Goal: Find contact information: Find contact information

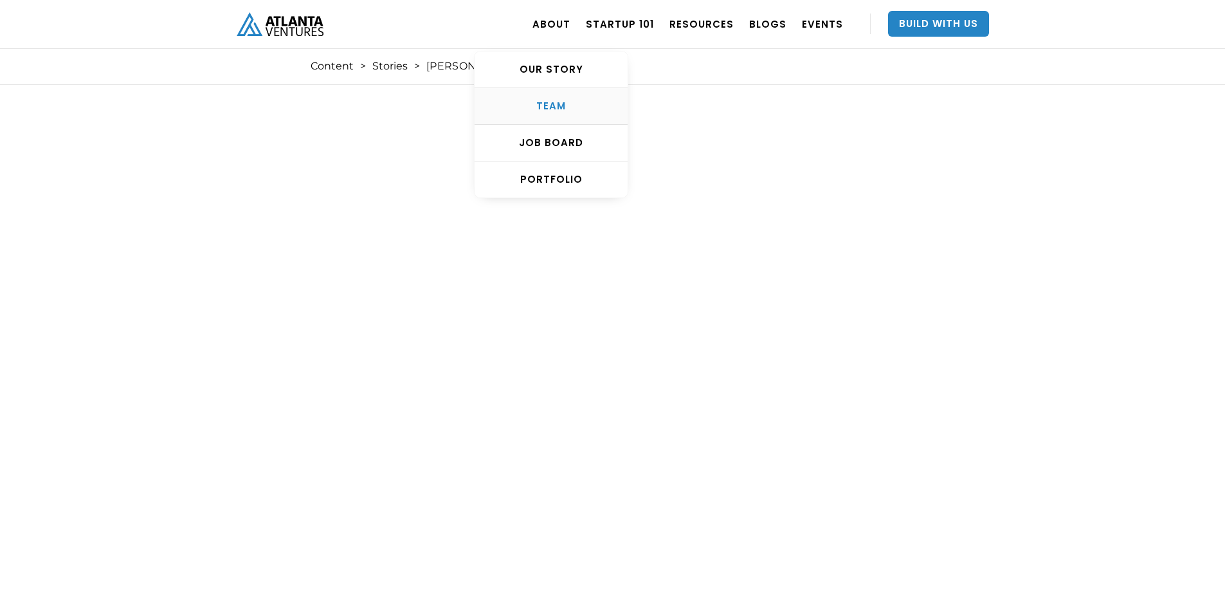
click at [588, 111] on div "TEAM" at bounding box center [551, 106] width 153 height 13
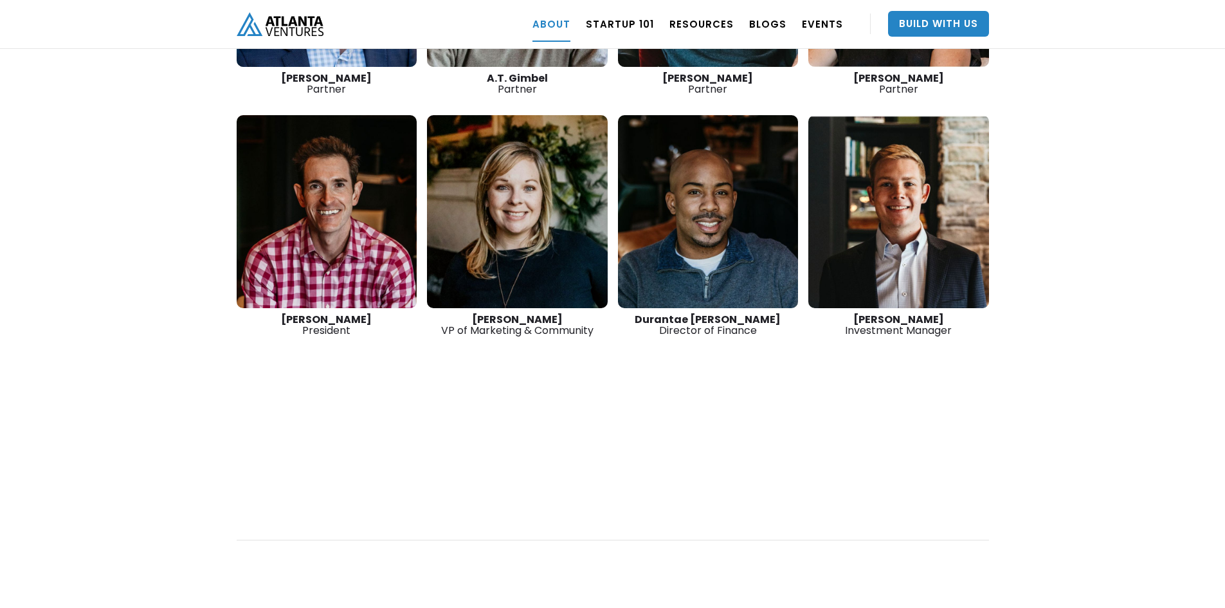
scroll to position [1843, 0]
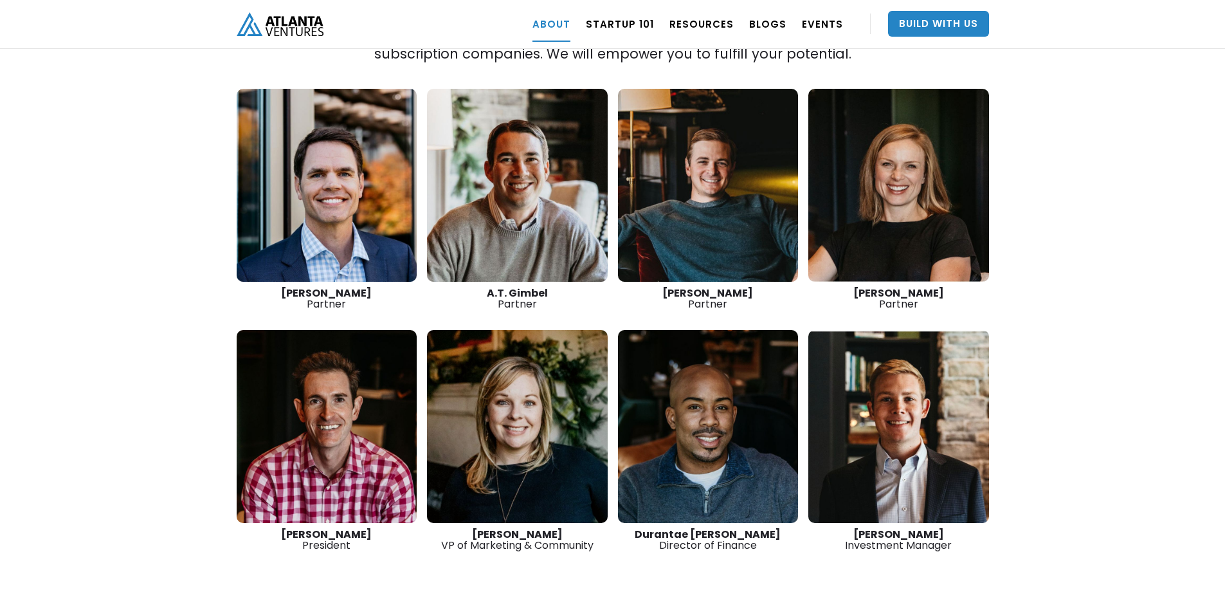
click at [338, 194] on link at bounding box center [327, 185] width 181 height 193
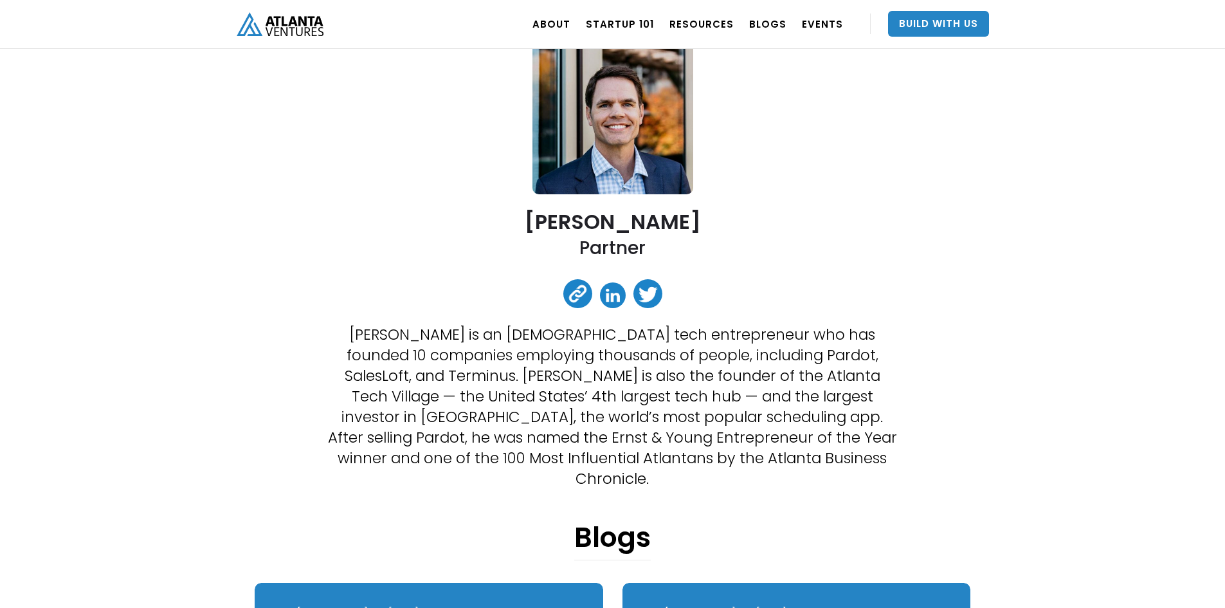
scroll to position [214, 0]
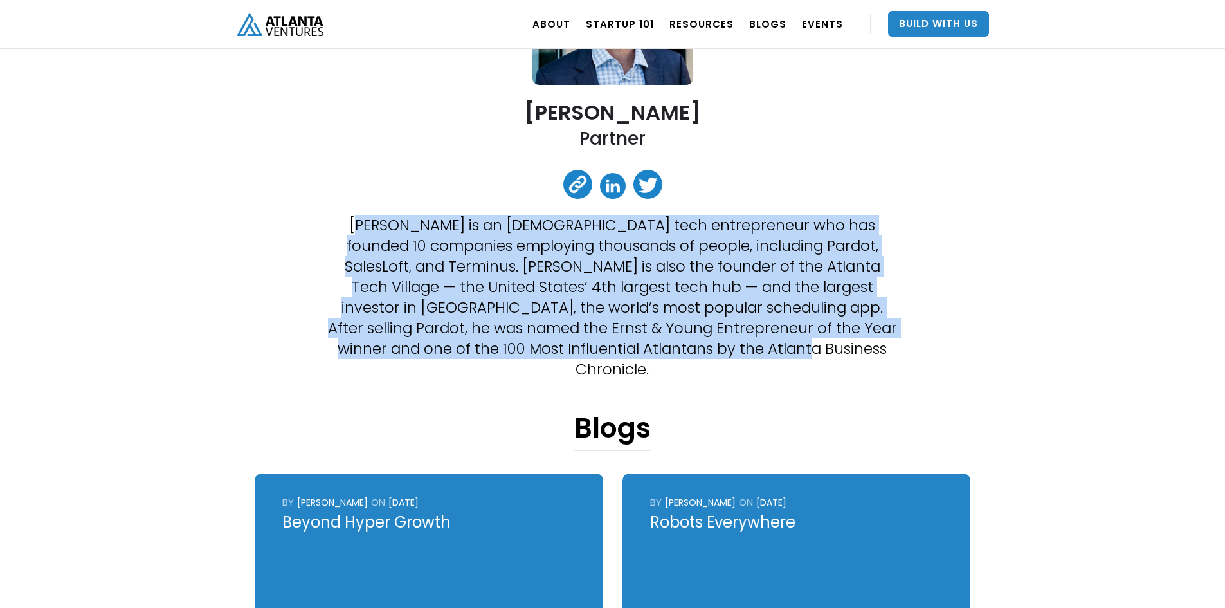
drag, startPoint x: 339, startPoint y: 218, endPoint x: 871, endPoint y: 359, distance: 550.1
click at [428, 276] on p "[PERSON_NAME] is an [DEMOGRAPHIC_DATA] tech entrepreneur who has founded 10 com…" at bounding box center [612, 297] width 572 height 165
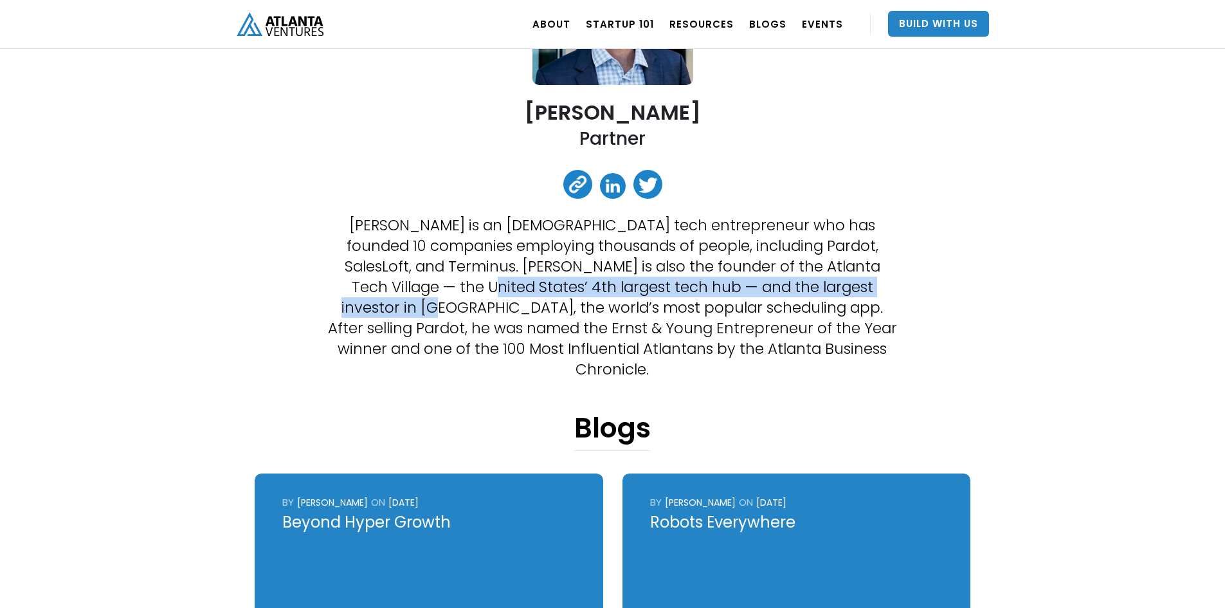
drag, startPoint x: 374, startPoint y: 290, endPoint x: 858, endPoint y: 291, distance: 483.6
click at [858, 291] on p "[PERSON_NAME] is an [DEMOGRAPHIC_DATA] tech entrepreneur who has founded 10 com…" at bounding box center [612, 297] width 572 height 165
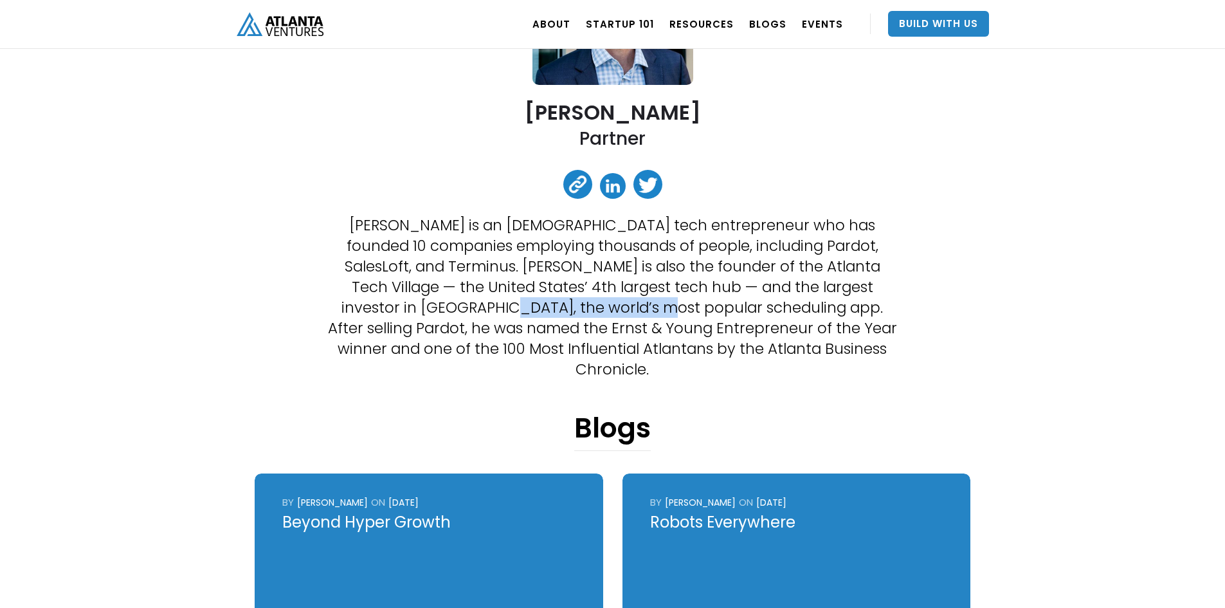
drag, startPoint x: 342, startPoint y: 309, endPoint x: 514, endPoint y: 310, distance: 172.3
click at [509, 310] on p "[PERSON_NAME] is an [DEMOGRAPHIC_DATA] tech entrepreneur who has founded 10 com…" at bounding box center [612, 297] width 572 height 165
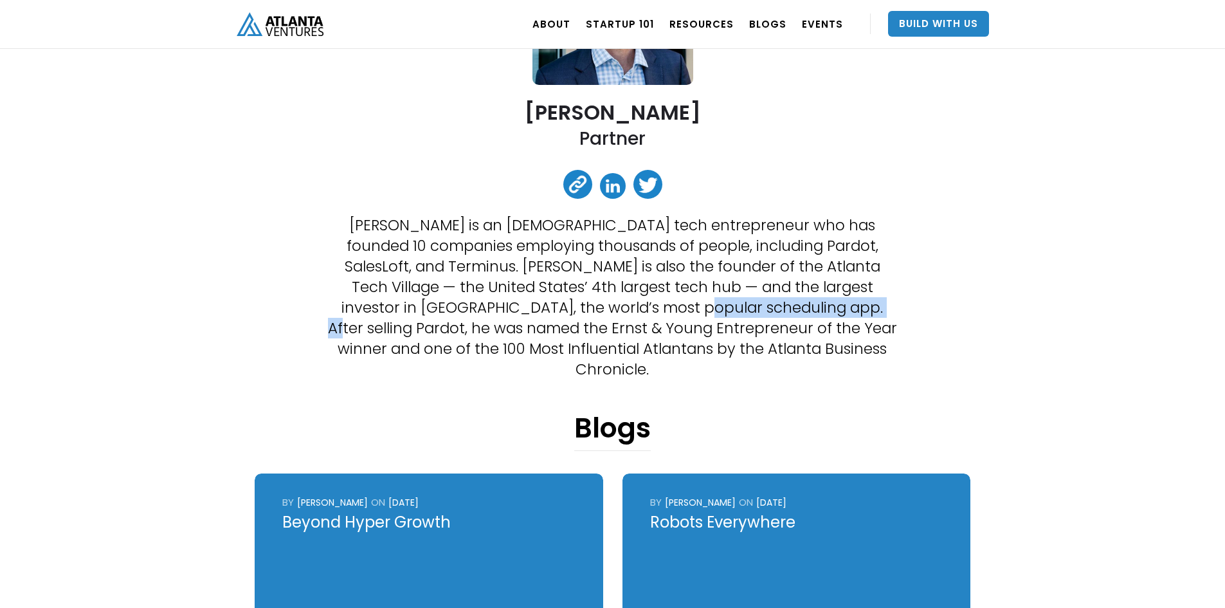
drag, startPoint x: 551, startPoint y: 310, endPoint x: 709, endPoint y: 311, distance: 158.2
click at [709, 311] on p "[PERSON_NAME] is an [DEMOGRAPHIC_DATA] tech entrepreneur who has founded 10 com…" at bounding box center [612, 297] width 572 height 165
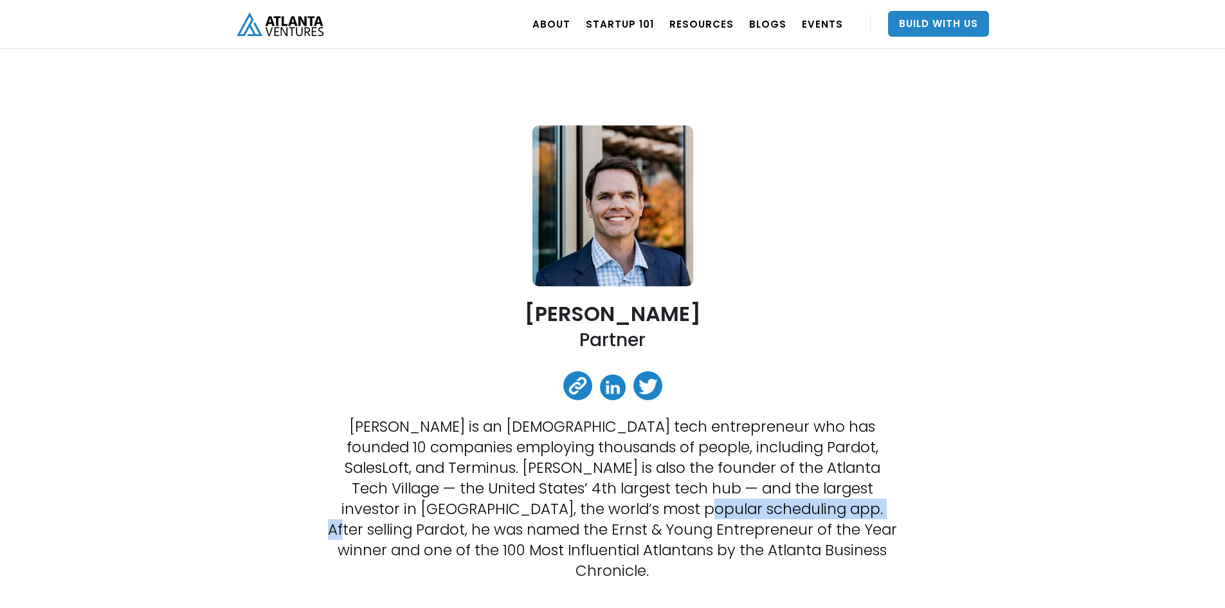
scroll to position [0, 0]
